Goal: Check status: Check status

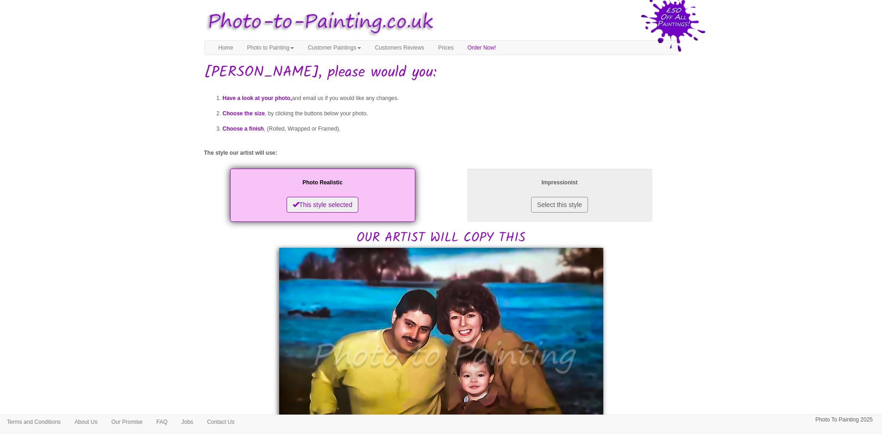
scroll to position [93, 0]
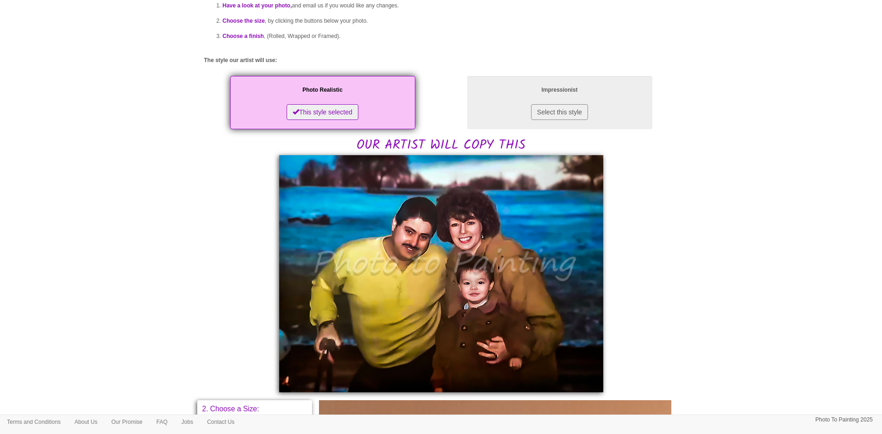
click at [518, 249] on img at bounding box center [441, 273] width 324 height 237
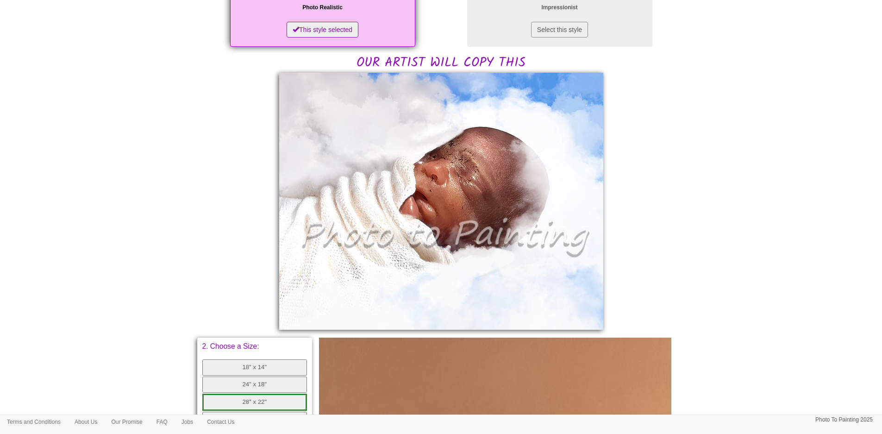
scroll to position [185, 0]
